Goal: Transaction & Acquisition: Register for event/course

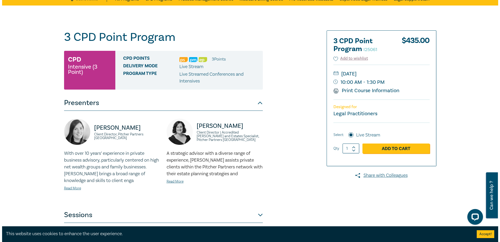
scroll to position [26, 0]
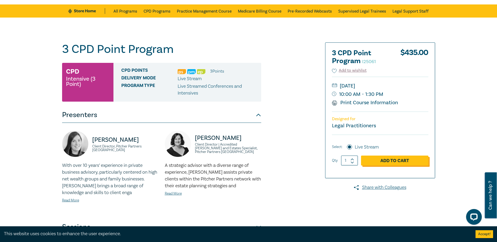
click at [383, 162] on link "Add to Cart" at bounding box center [394, 160] width 67 height 10
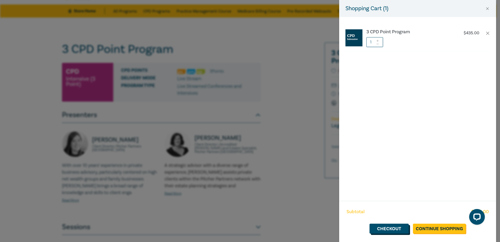
click at [405, 227] on link "Checkout" at bounding box center [389, 229] width 39 height 10
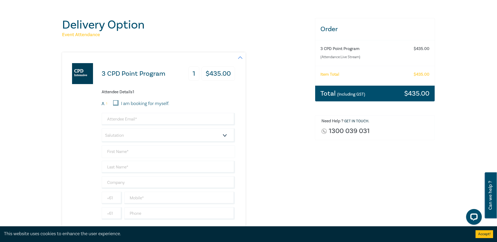
scroll to position [52, 0]
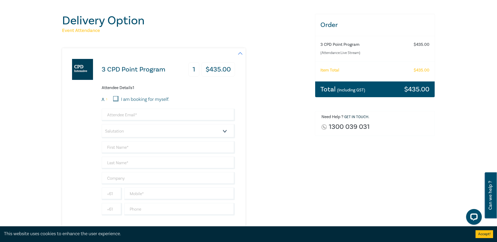
drag, startPoint x: 116, startPoint y: 98, endPoint x: 122, endPoint y: 98, distance: 5.5
click at [116, 98] on input "I am booking for myself." at bounding box center [115, 98] width 5 height 5
checkbox input "true"
type input "alexandra@scanlancarroll.com.au"
type input "[PERSON_NAME]"
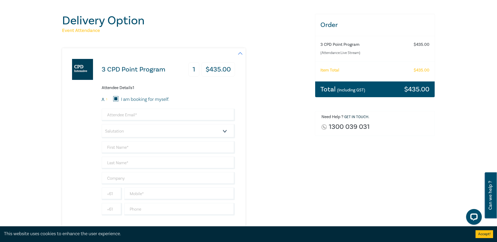
type input "Vrdoljak"
type input "0431623644"
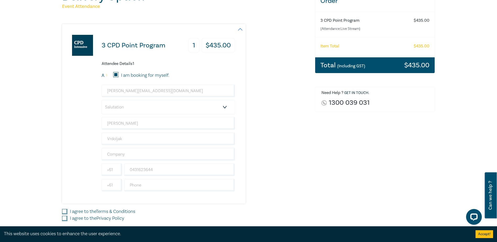
scroll to position [105, 0]
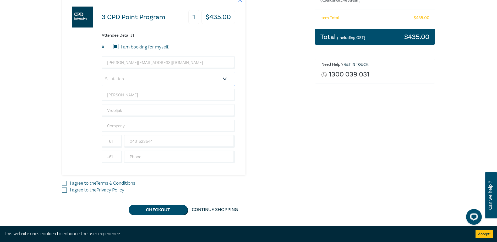
click at [133, 83] on select "Salutation Mr. Mrs. Ms. Miss Dr. Prof. Other" at bounding box center [168, 79] width 133 height 14
select select "Ms."
click at [102, 72] on select "Salutation Mr. Mrs. Ms. Miss Dr. Prof. Other" at bounding box center [168, 79] width 133 height 14
drag, startPoint x: 136, startPoint y: 121, endPoint x: 134, endPoint y: 126, distance: 4.7
click at [136, 121] on input "text" at bounding box center [168, 126] width 133 height 13
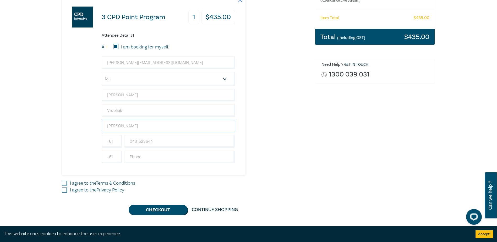
type input "[PERSON_NAME]"
click at [277, 116] on div "3 CPD Point Program 1 $ 435.00 Attendee Details 1 1 I am booking for myself. al…" at bounding box center [185, 85] width 246 height 179
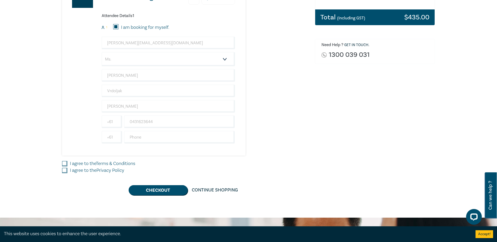
scroll to position [157, 0]
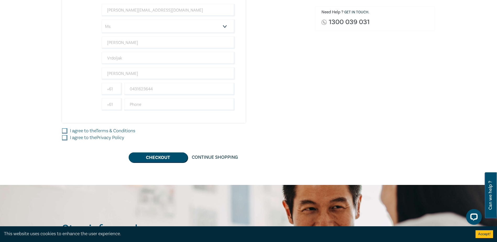
click at [124, 127] on div "3 CPD Point Program 1 $ 435.00 Attendee Details 1 1 I am booking for myself. al…" at bounding box center [185, 52] width 246 height 219
click at [118, 131] on link "Terms & Conditions" at bounding box center [115, 131] width 39 height 6
click at [67, 131] on input "I agree to the Terms & Conditions" at bounding box center [64, 130] width 5 height 5
checkbox input "true"
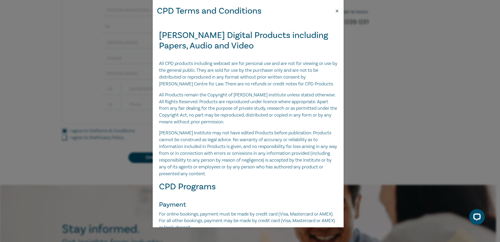
click at [336, 10] on button "Close" at bounding box center [337, 11] width 5 height 5
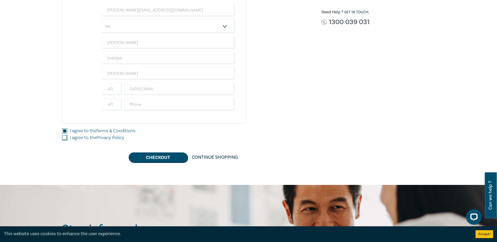
click at [64, 136] on input "I agree to the Privacy Policy" at bounding box center [64, 137] width 5 height 5
checkbox input "true"
click at [170, 160] on button "Checkout" at bounding box center [158, 157] width 59 height 10
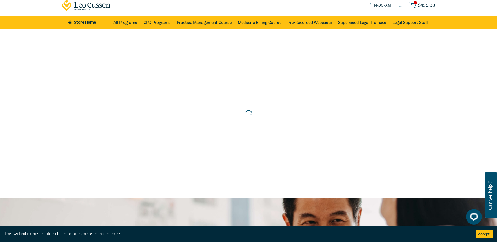
scroll to position [0, 0]
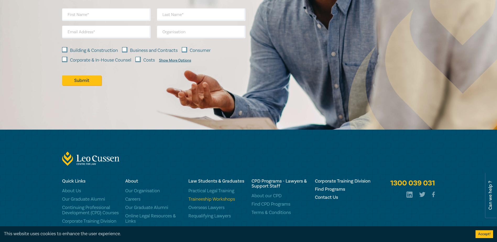
scroll to position [532, 0]
